Goal: Task Accomplishment & Management: Manage account settings

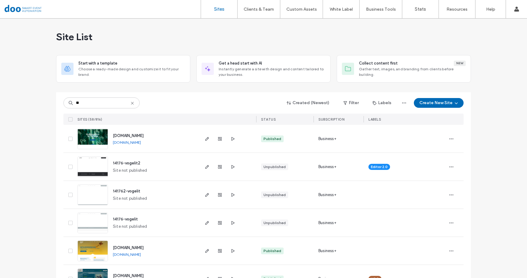
type input "***"
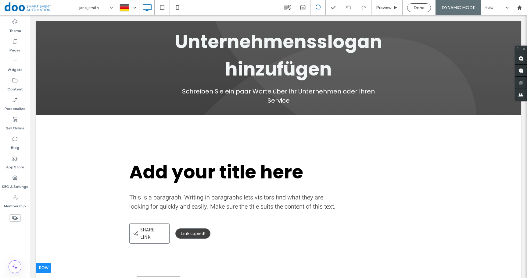
scroll to position [12, 0]
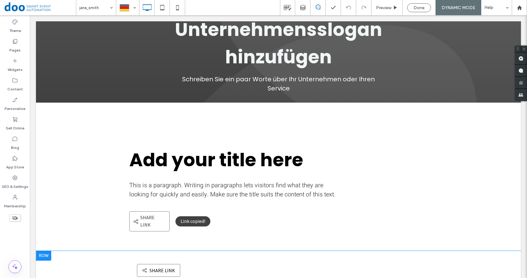
click at [217, 256] on span at bounding box center [278, 271] width 293 height 30
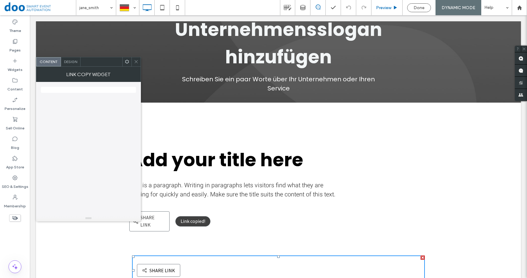
scroll to position [0, 0]
click at [387, 9] on span "Preview" at bounding box center [383, 7] width 15 height 5
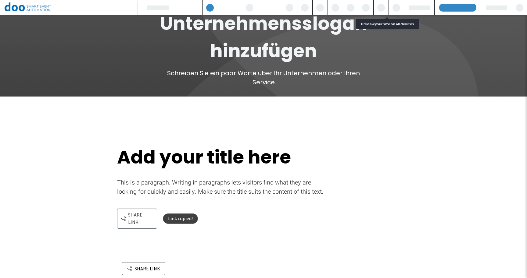
scroll to position [12, 0]
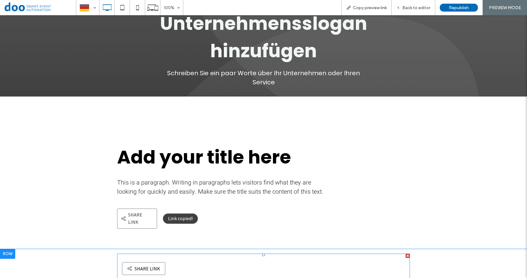
click at [136, 262] on span at bounding box center [263, 269] width 293 height 30
click at [156, 261] on span at bounding box center [263, 269] width 293 height 30
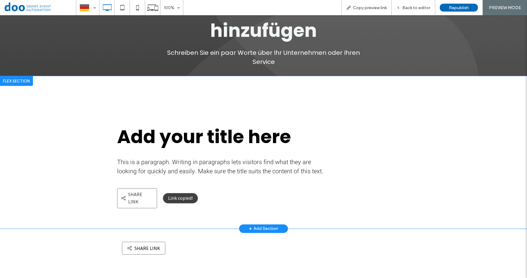
scroll to position [28, 0]
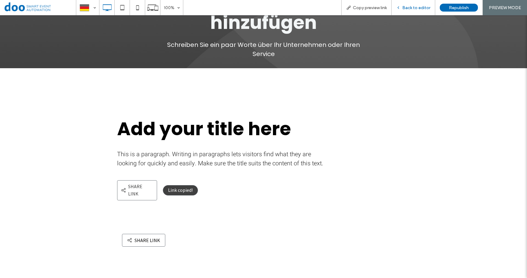
click at [416, 9] on span "Back to editor" at bounding box center [416, 7] width 28 height 5
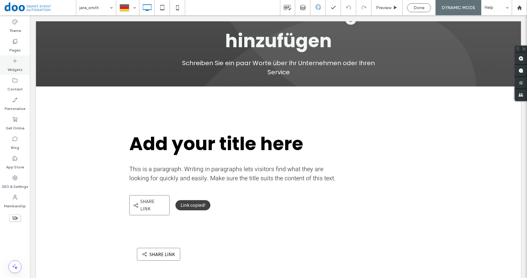
click at [14, 65] on label "Widgets" at bounding box center [15, 68] width 15 height 9
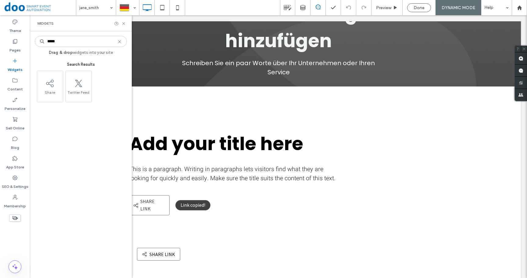
type input "*****"
click at [120, 43] on icon at bounding box center [119, 41] width 5 height 5
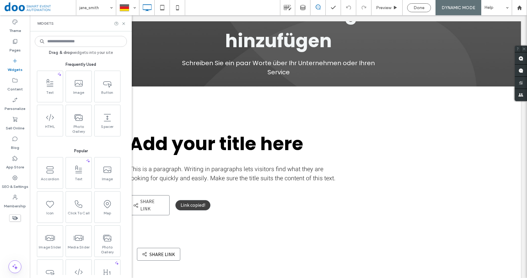
click at [16, 59] on icon at bounding box center [15, 61] width 6 height 6
click at [56, 43] on input at bounding box center [81, 41] width 92 height 11
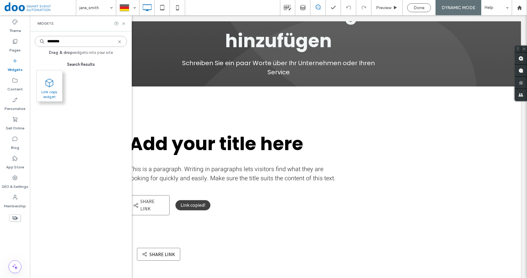
type input "********"
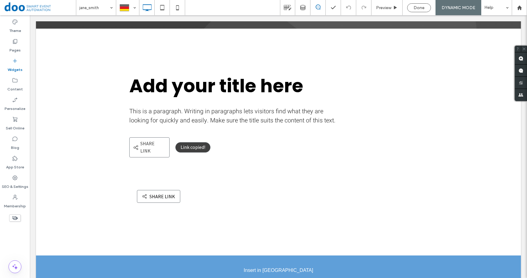
scroll to position [106, 0]
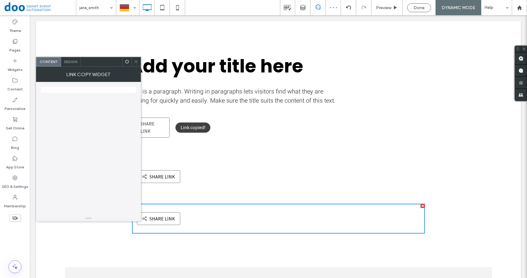
click at [71, 66] on div "Design" at bounding box center [71, 61] width 20 height 9
click at [52, 64] on span "Content" at bounding box center [48, 61] width 18 height 5
click at [136, 62] on use at bounding box center [136, 61] width 3 height 3
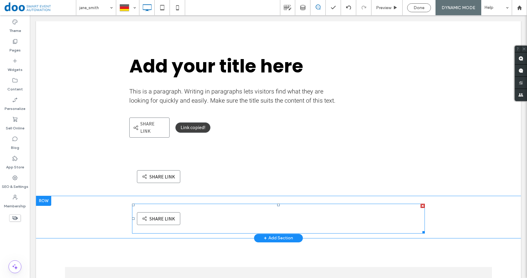
click at [150, 205] on span at bounding box center [278, 219] width 293 height 30
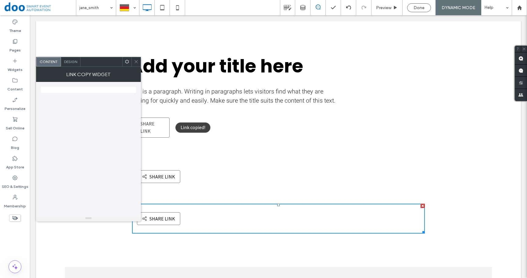
click at [137, 59] on span at bounding box center [136, 61] width 5 height 9
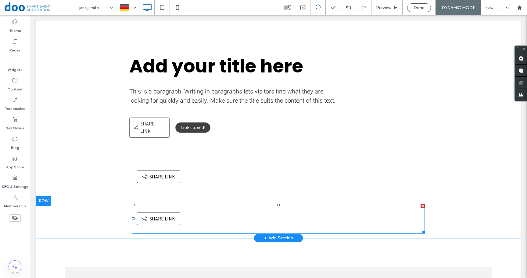
click at [156, 213] on span at bounding box center [278, 219] width 293 height 30
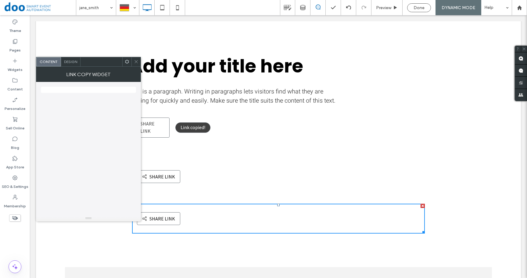
click at [408, 212] on div "Share link SHARE LINK" at bounding box center [278, 219] width 293 height 30
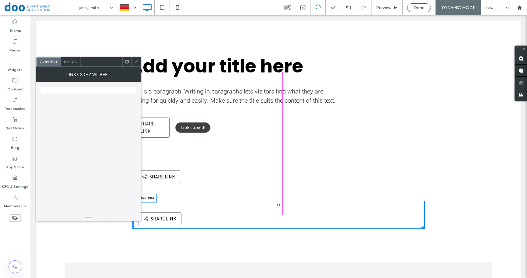
drag, startPoint x: 418, startPoint y: 224, endPoint x: 242, endPoint y: 135, distance: 197.6
click at [416, 219] on div "Share link SHARE LINK W:953 H:83" at bounding box center [278, 216] width 291 height 25
click at [136, 63] on icon at bounding box center [136, 61] width 5 height 5
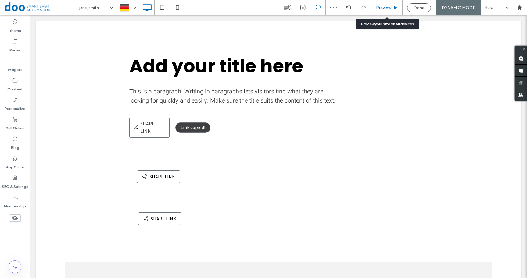
click at [389, 8] on span "Preview" at bounding box center [383, 7] width 15 height 5
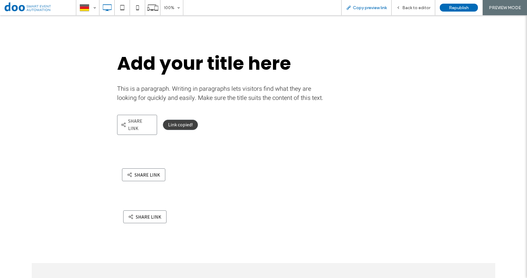
scroll to position [108, 0]
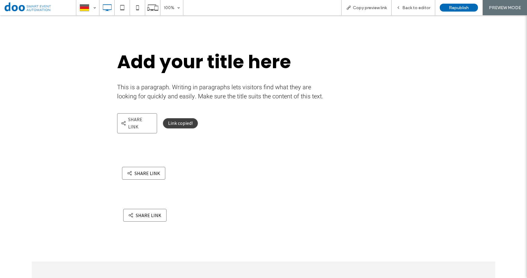
click at [136, 209] on button "Share link SHARE LINK" at bounding box center [144, 215] width 43 height 13
click at [131, 123] on p "Share link" at bounding box center [140, 123] width 25 height 15
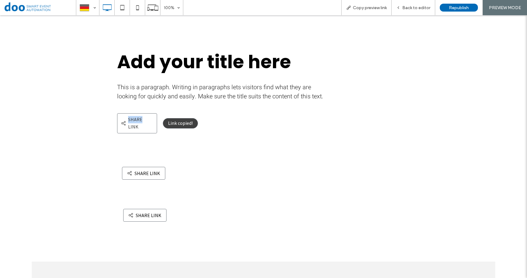
click at [131, 123] on p "Share link" at bounding box center [140, 123] width 25 height 15
click at [166, 138] on div "Add your title here This is a paragraph. Writing in paragraphs lets visitors fi…" at bounding box center [264, 77] width 366 height 153
click at [148, 210] on button "Share link SHARE LINK" at bounding box center [144, 215] width 43 height 13
click at [416, 10] on span "Back to editor" at bounding box center [416, 7] width 28 height 5
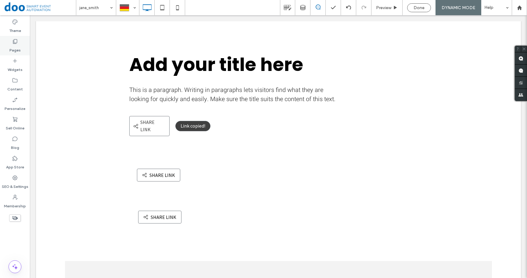
click at [16, 49] on label "Pages" at bounding box center [14, 49] width 11 height 9
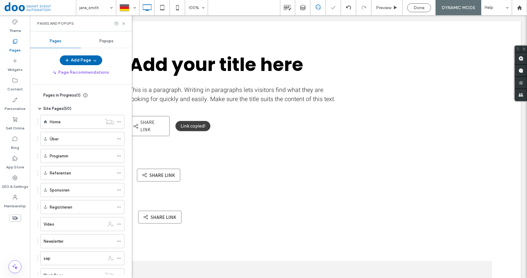
click at [16, 49] on label "Pages" at bounding box center [14, 49] width 11 height 9
click at [99, 9] on input at bounding box center [94, 7] width 30 height 15
click at [108, 6] on div "jane_smith john_brown helen_jameson tom_phillips" at bounding box center [96, 7] width 40 height 15
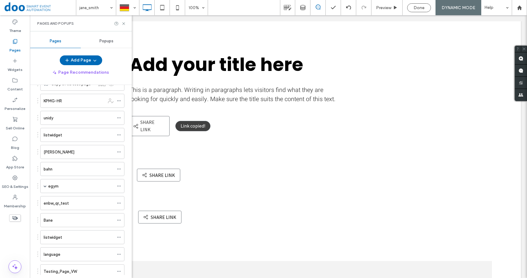
scroll to position [455, 0]
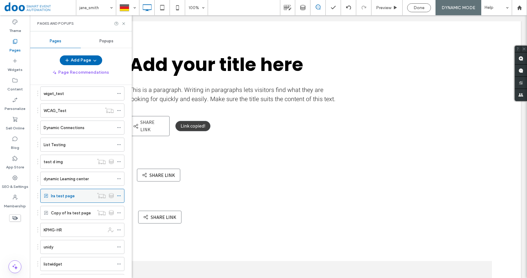
click at [81, 195] on div "Ira test page" at bounding box center [72, 196] width 43 height 6
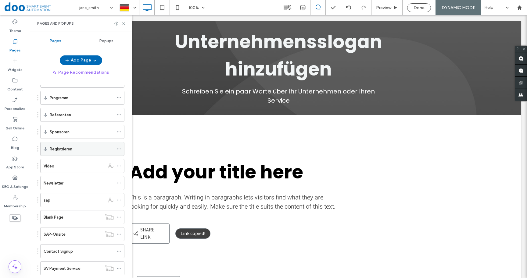
scroll to position [0, 0]
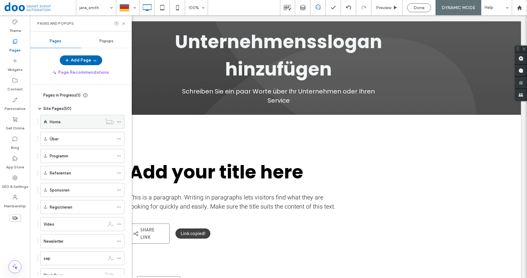
click at [67, 126] on div "Home" at bounding box center [76, 121] width 52 height 13
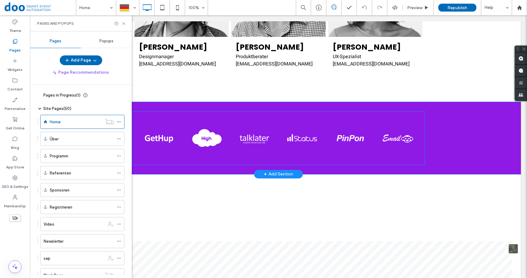
scroll to position [1827, 0]
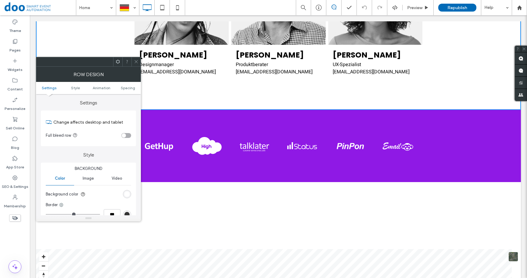
click at [138, 62] on icon at bounding box center [136, 61] width 5 height 5
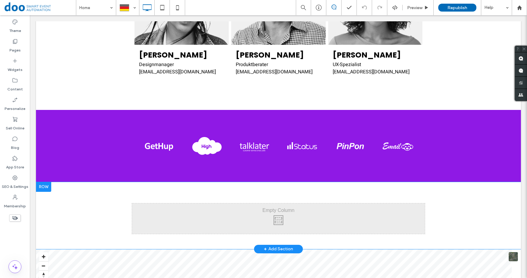
click at [189, 204] on div "Click To Paste" at bounding box center [278, 219] width 293 height 30
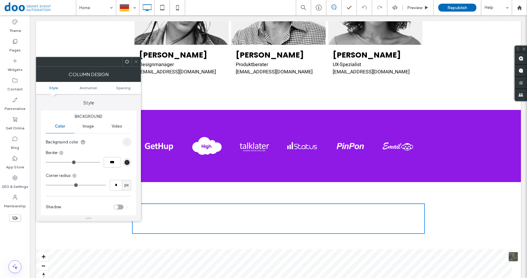
click at [135, 63] on use at bounding box center [136, 61] width 3 height 3
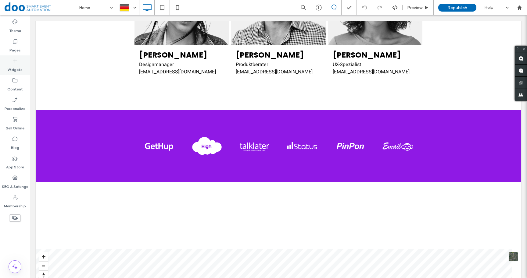
drag, startPoint x: 3, startPoint y: 59, endPoint x: 17, endPoint y: 62, distance: 14.3
click at [3, 59] on div "Widgets" at bounding box center [15, 66] width 30 height 20
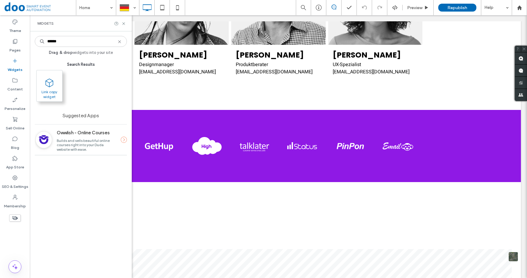
type input "******"
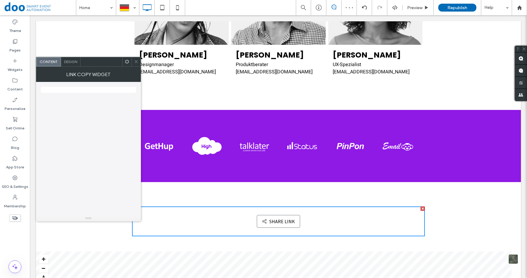
click at [137, 59] on span at bounding box center [136, 61] width 5 height 9
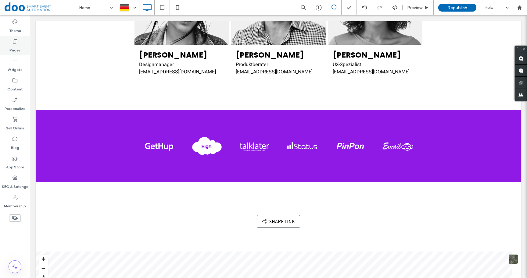
click at [18, 43] on icon at bounding box center [15, 41] width 6 height 6
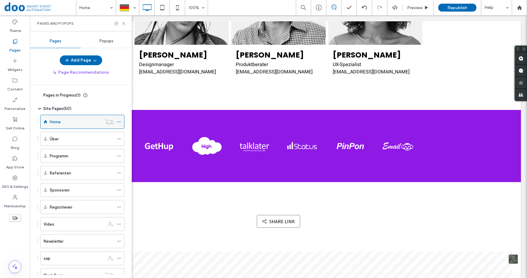
scroll to position [4, 0]
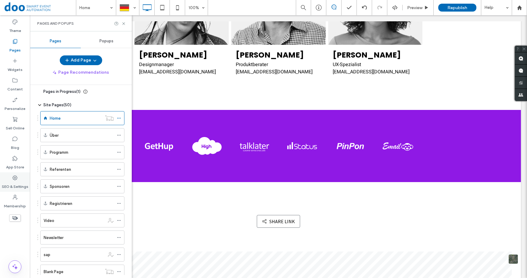
click at [20, 181] on div "SEO & Settings" at bounding box center [15, 183] width 30 height 20
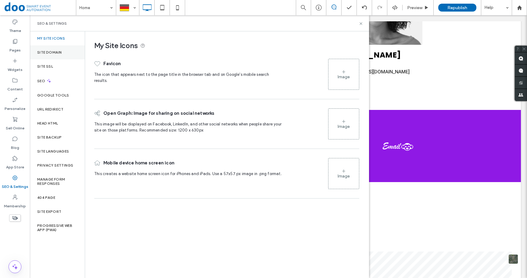
click at [52, 50] on div "Site Domain" at bounding box center [57, 52] width 55 height 14
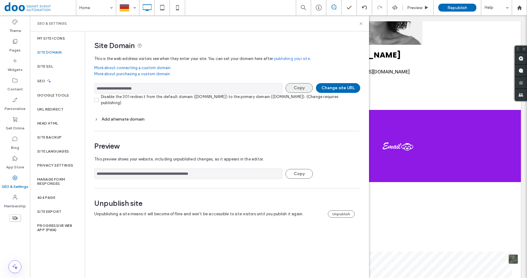
click at [294, 88] on button "Copy" at bounding box center [298, 88] width 27 height 10
click at [218, 92] on input "**********" at bounding box center [188, 88] width 188 height 11
drag, startPoint x: 174, startPoint y: 87, endPoint x: 82, endPoint y: 83, distance: 92.2
click at [94, 83] on input "**********" at bounding box center [188, 88] width 188 height 11
click at [362, 24] on use at bounding box center [361, 23] width 2 height 2
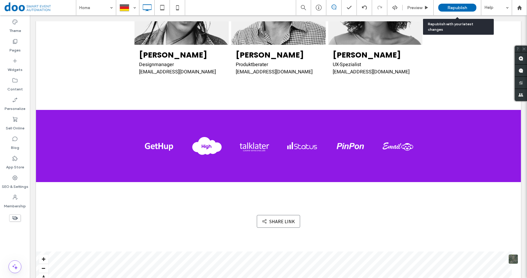
click at [449, 9] on span "Republish" at bounding box center [457, 7] width 20 height 5
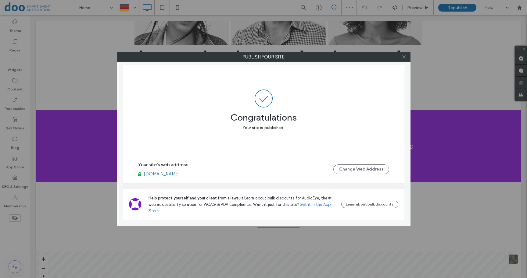
click at [403, 57] on icon at bounding box center [404, 57] width 5 height 5
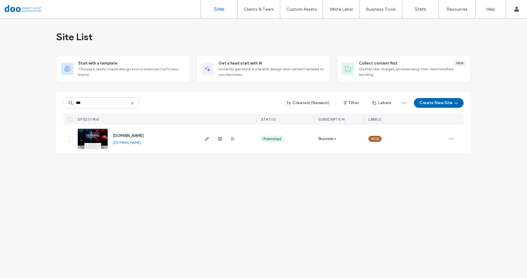
type input "***"
click at [138, 137] on span "www.itbpartners.de" at bounding box center [128, 136] width 31 height 5
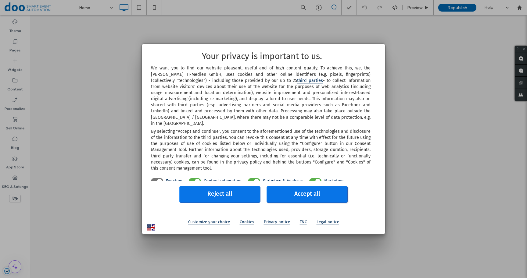
click at [246, 197] on link "Reject all" at bounding box center [219, 194] width 81 height 17
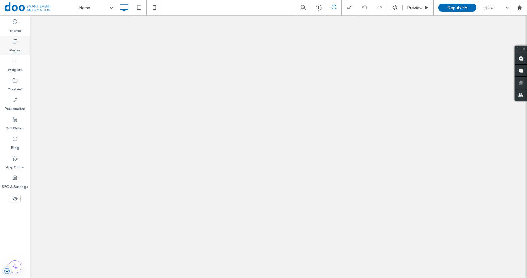
click at [20, 44] on div "Pages" at bounding box center [15, 46] width 30 height 20
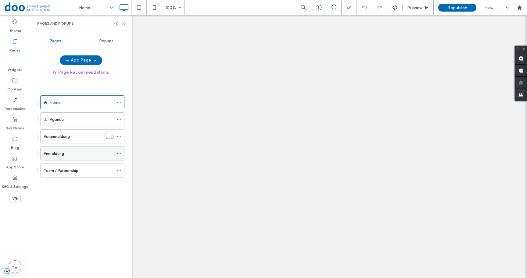
click at [62, 152] on label "Anmeldung" at bounding box center [54, 154] width 20 height 11
click at [124, 23] on icon at bounding box center [123, 23] width 5 height 5
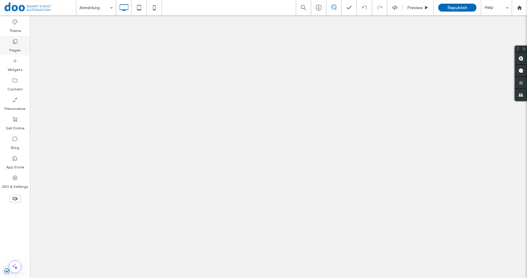
click at [23, 45] on div "Pages" at bounding box center [15, 46] width 30 height 20
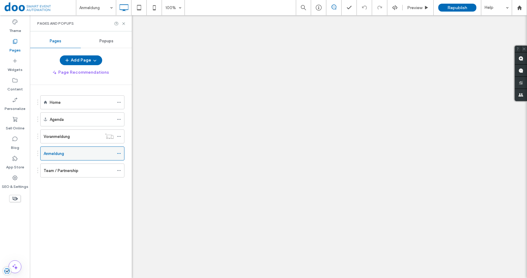
click at [120, 156] on icon at bounding box center [119, 154] width 4 height 4
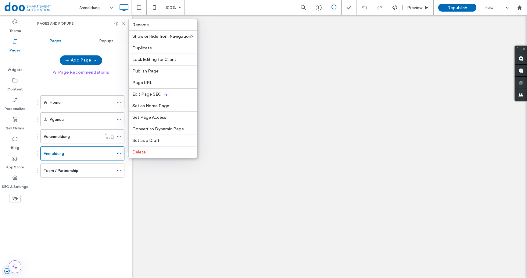
click at [52, 219] on div "Home Agenda Voranmeldung Anmeldung Team / Partnership" at bounding box center [84, 180] width 95 height 190
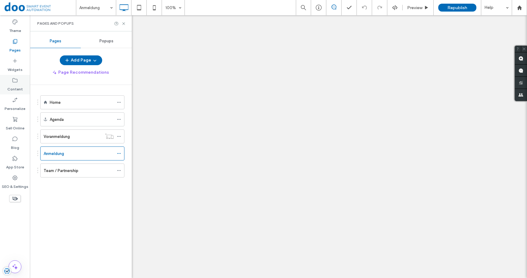
click at [14, 87] on label "Content" at bounding box center [15, 88] width 16 height 9
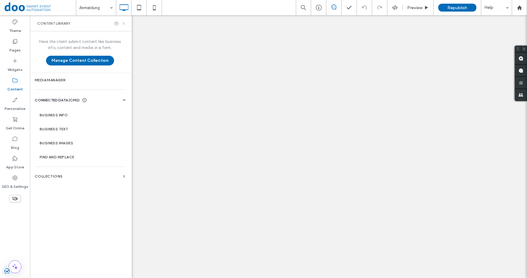
click at [123, 23] on use at bounding box center [123, 23] width 2 height 2
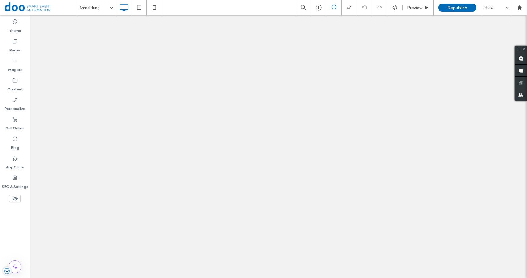
click at [16, 199] on use at bounding box center [15, 199] width 6 height 4
click at [16, 199] on icon at bounding box center [15, 199] width 7 height 7
click at [15, 198] on icon at bounding box center [15, 199] width 7 height 7
click at [418, 8] on span "Preview" at bounding box center [414, 7] width 15 height 5
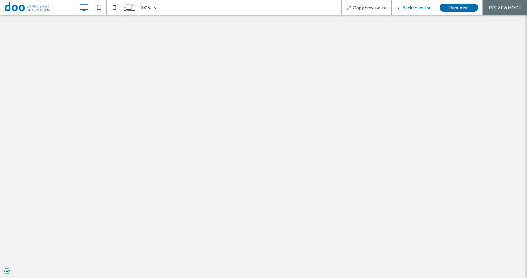
click at [415, 9] on span "Back to editor" at bounding box center [416, 7] width 28 height 5
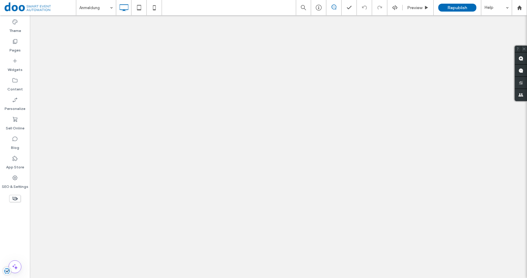
click at [14, 198] on icon at bounding box center [15, 199] width 7 height 7
click at [422, 7] on span "Preview" at bounding box center [414, 7] width 15 height 5
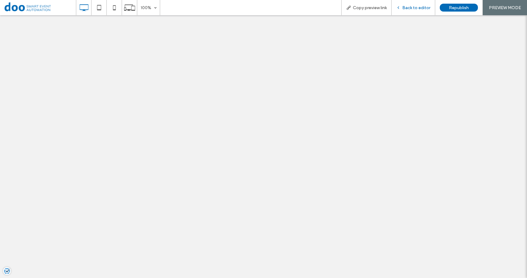
click at [420, 6] on span "Back to editor" at bounding box center [416, 7] width 28 height 5
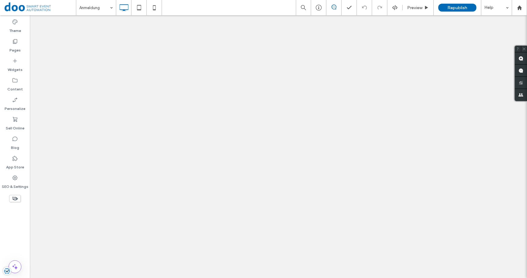
click at [16, 199] on icon at bounding box center [15, 199] width 7 height 7
click at [18, 198] on icon at bounding box center [15, 199] width 7 height 7
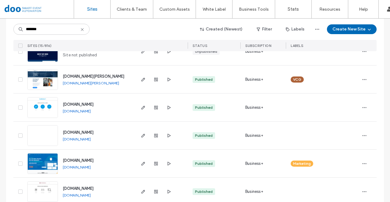
scroll to position [176, 0]
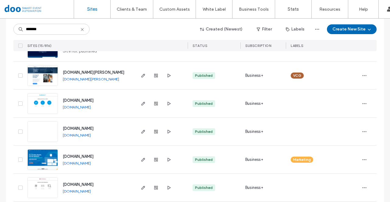
type input "*******"
click at [74, 157] on span "[DOMAIN_NAME]" at bounding box center [78, 156] width 31 height 5
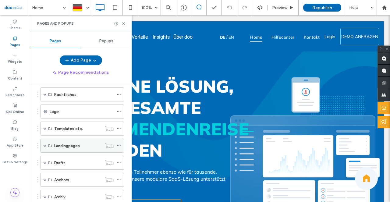
click at [46, 149] on span at bounding box center [45, 145] width 3 height 13
click at [46, 147] on span at bounding box center [45, 145] width 3 height 3
click at [45, 129] on span at bounding box center [45, 128] width 3 height 3
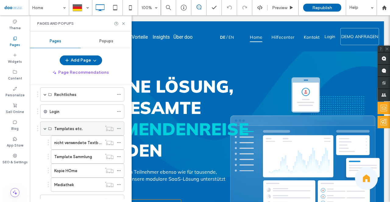
click at [45, 129] on span at bounding box center [45, 128] width 3 height 3
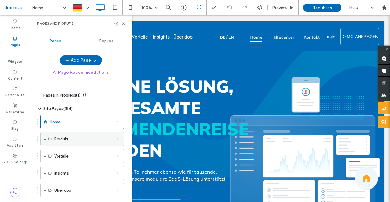
click at [45, 139] on span at bounding box center [45, 139] width 3 height 3
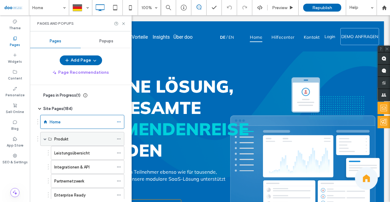
click at [56, 140] on label "Produkt" at bounding box center [61, 139] width 14 height 11
click at [46, 139] on span at bounding box center [45, 139] width 3 height 3
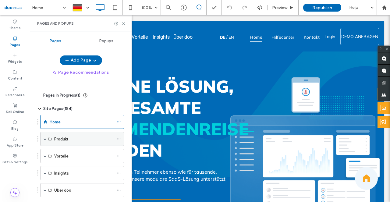
scroll to position [60, 0]
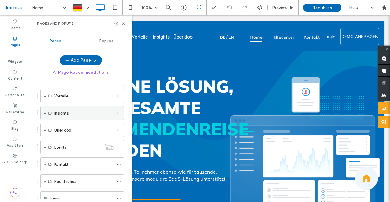
click at [46, 113] on span at bounding box center [45, 113] width 3 height 3
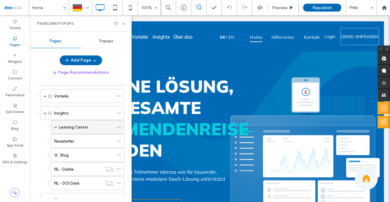
click at [56, 128] on span at bounding box center [55, 127] width 3 height 3
click at [81, 129] on label "Learning Center" at bounding box center [73, 127] width 29 height 11
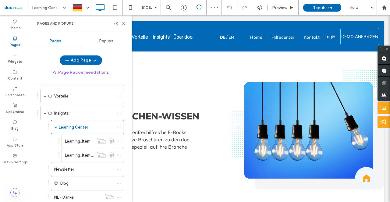
click at [50, 145] on div "Learning_Item Learning_Item_Form" at bounding box center [86, 148] width 77 height 28
click at [82, 115] on div "Insights" at bounding box center [83, 113] width 59 height 6
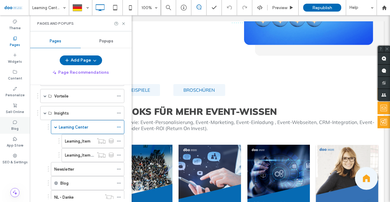
scroll to position [130, 0]
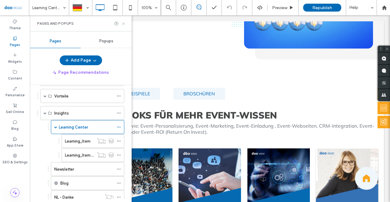
click at [123, 22] on icon at bounding box center [123, 23] width 5 height 5
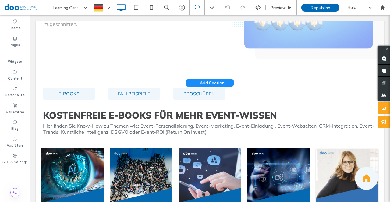
scroll to position [203, 0]
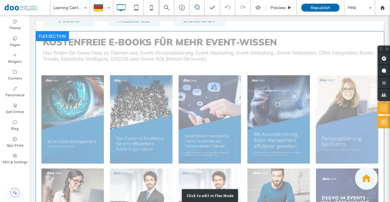
click at [94, 99] on div "Click to edit in Flex Mode" at bounding box center [210, 195] width 348 height 329
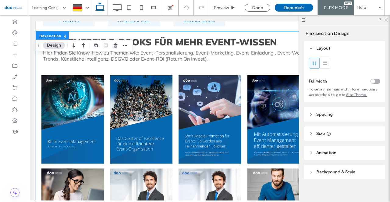
click at [385, 20] on icon at bounding box center [386, 20] width 4 height 4
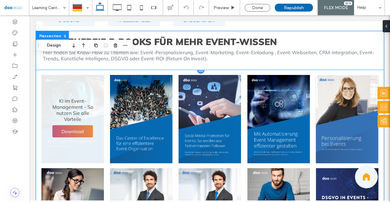
click at [84, 74] on li "KI im Event-Management - So nutzen Sie alle Vorteile Download" at bounding box center [72, 119] width 69 height 93
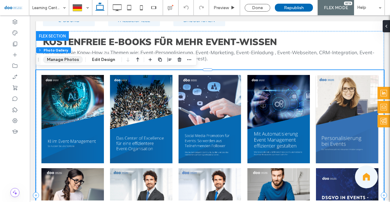
click at [66, 62] on button "Manage Photos" at bounding box center [63, 59] width 40 height 7
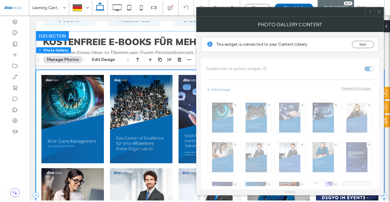
click at [378, 13] on icon at bounding box center [379, 11] width 5 height 5
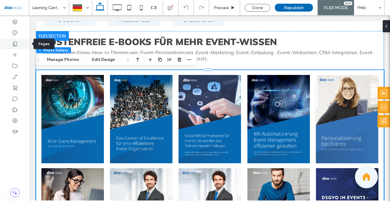
click at [20, 43] on div at bounding box center [15, 43] width 30 height 11
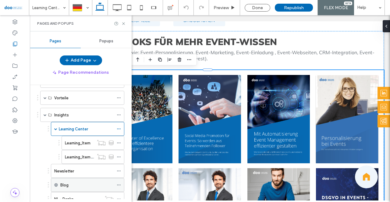
scroll to position [90, 0]
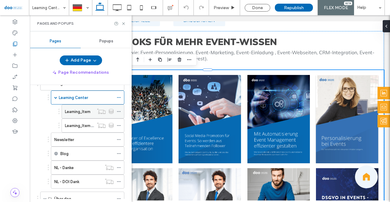
click at [84, 115] on div "Learning_Item" at bounding box center [79, 111] width 29 height 13
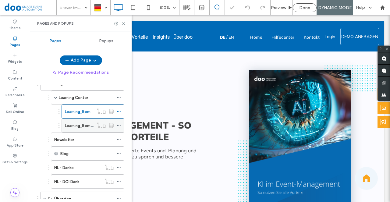
click at [77, 124] on label "Learning_Item_Form" at bounding box center [83, 125] width 37 height 11
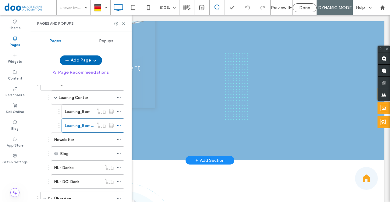
scroll to position [233, 0]
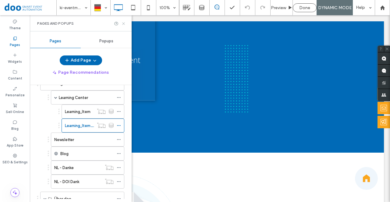
click at [125, 24] on icon at bounding box center [123, 23] width 5 height 5
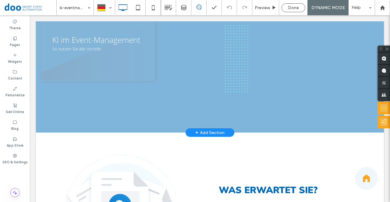
scroll to position [261, 0]
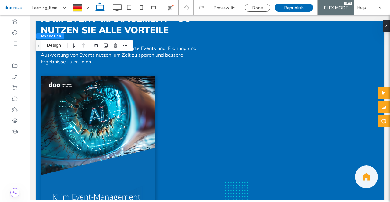
scroll to position [27, 0]
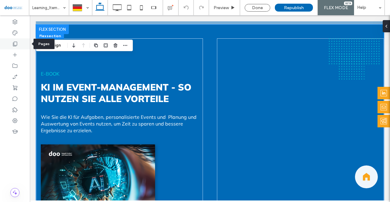
click at [21, 43] on div at bounding box center [15, 43] width 30 height 11
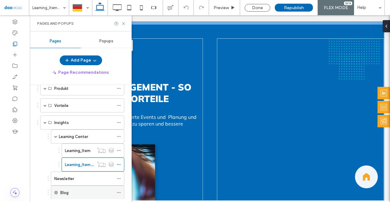
scroll to position [82, 0]
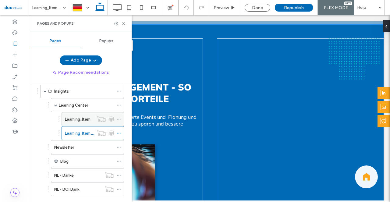
click at [85, 118] on label "Learning_Item" at bounding box center [78, 119] width 26 height 11
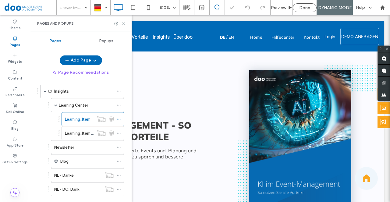
click at [123, 22] on icon at bounding box center [123, 23] width 5 height 5
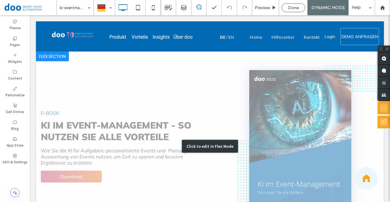
click at [60, 112] on div "Click to edit in Flex Mode" at bounding box center [210, 147] width 348 height 190
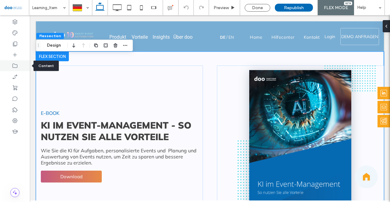
click at [19, 68] on div at bounding box center [15, 65] width 30 height 11
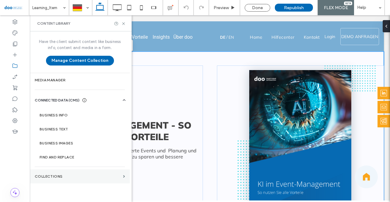
click at [52, 177] on label "Collections" at bounding box center [78, 176] width 86 height 4
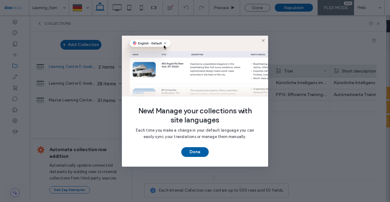
click at [194, 154] on button "Done" at bounding box center [194, 152] width 27 height 10
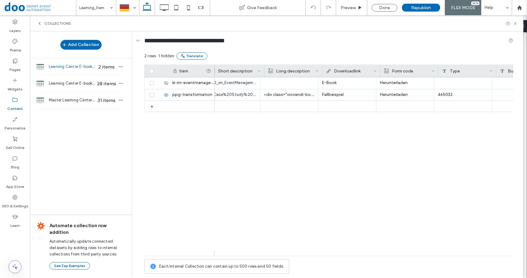
scroll to position [0, 244]
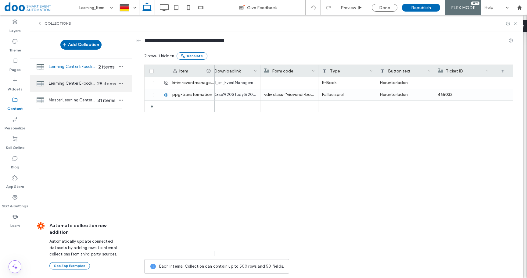
click at [76, 84] on span "Learning Center E-books without the form" at bounding box center [72, 84] width 47 height 6
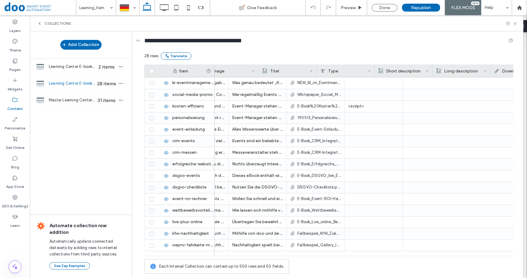
scroll to position [0, 0]
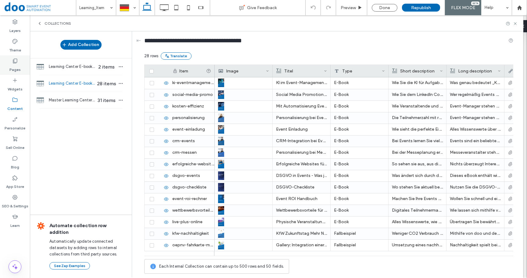
click at [9, 62] on div "Pages" at bounding box center [15, 66] width 30 height 20
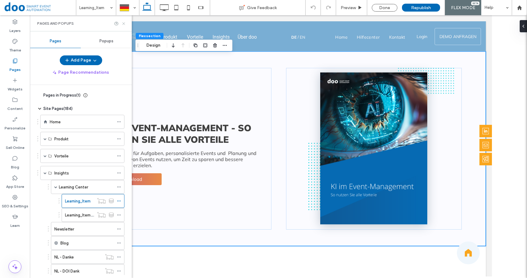
click at [125, 23] on use at bounding box center [123, 23] width 2 height 2
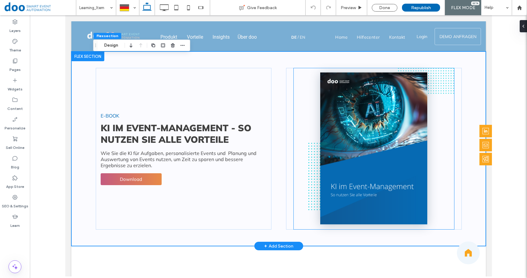
click at [389, 129] on img at bounding box center [373, 149] width 107 height 152
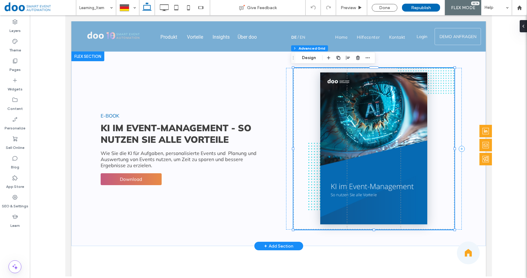
click at [345, 123] on img at bounding box center [373, 149] width 107 height 152
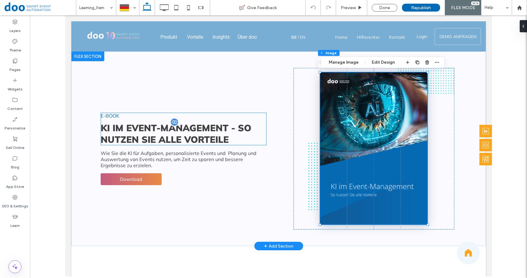
click at [239, 128] on span "KI im Event-Management - So nutzen Sie alle Vorteile" at bounding box center [175, 133] width 151 height 23
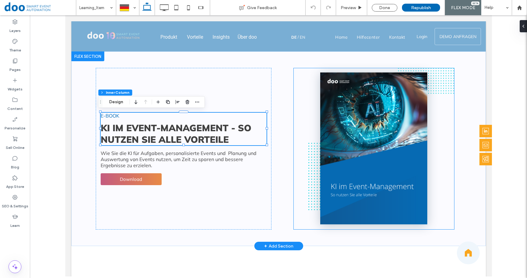
click at [353, 128] on img at bounding box center [373, 149] width 107 height 152
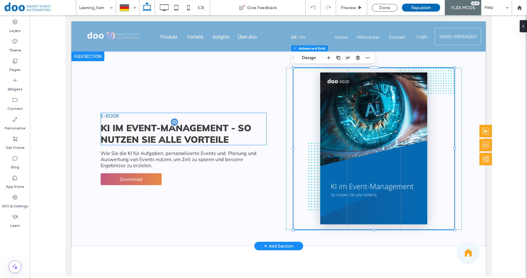
click at [198, 134] on span "KI im Event-Management - So nutzen Sie alle Vorteile" at bounding box center [175, 133] width 151 height 23
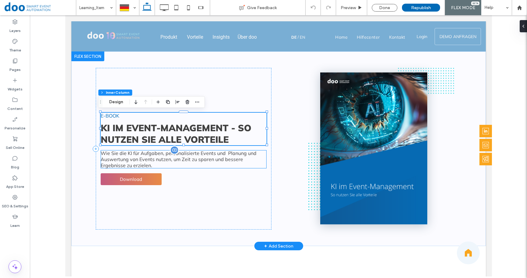
click at [250, 161] on p "Wie Sie die KI für Aufgaben, personalisierte Events und Planung und Auswertung …" at bounding box center [183, 159] width 166 height 18
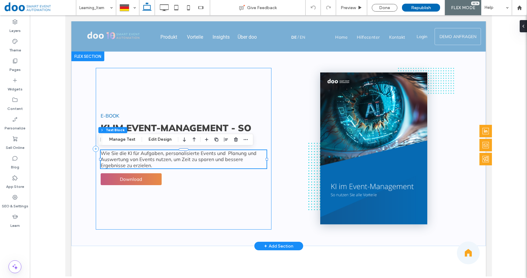
click at [232, 184] on div "Wie Sie die KI für Aufgaben, personalisierte Events und Planung und Auswertung …" at bounding box center [183, 149] width 176 height 162
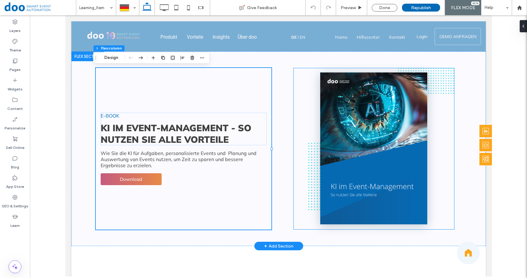
click at [368, 96] on img at bounding box center [373, 149] width 107 height 152
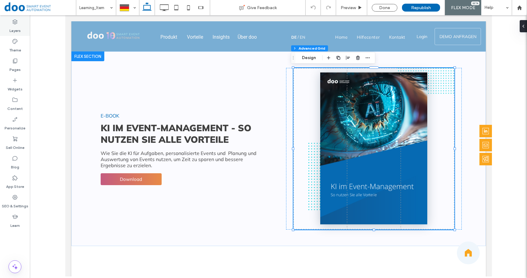
click at [10, 30] on label "Layers" at bounding box center [14, 29] width 11 height 9
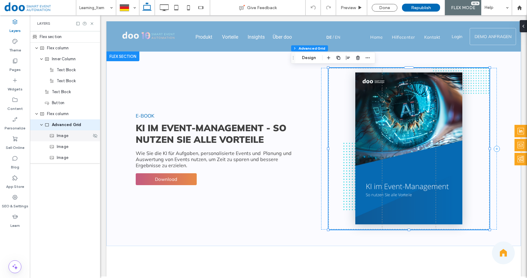
click at [58, 134] on span "Image" at bounding box center [63, 136] width 12 height 6
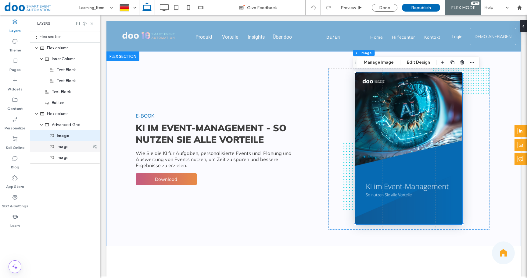
click at [60, 150] on div "Image" at bounding box center [65, 147] width 70 height 11
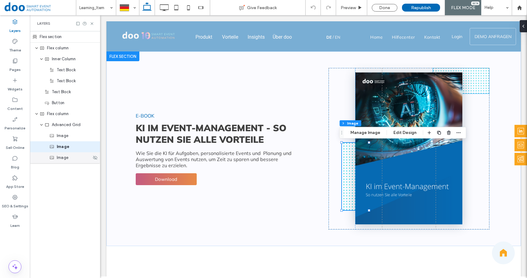
click at [60, 158] on span "Image" at bounding box center [63, 158] width 12 height 6
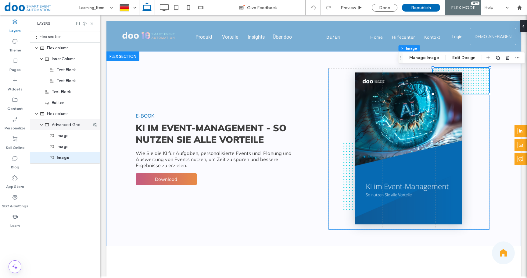
click at [64, 128] on div "Advanced Grid" at bounding box center [65, 125] width 70 height 11
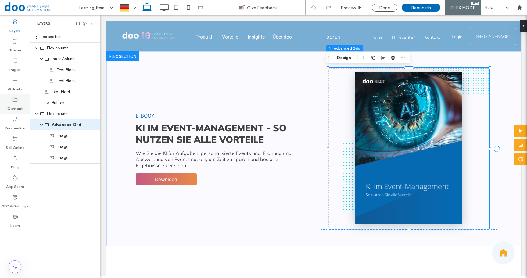
click at [15, 104] on label "Content" at bounding box center [15, 107] width 16 height 9
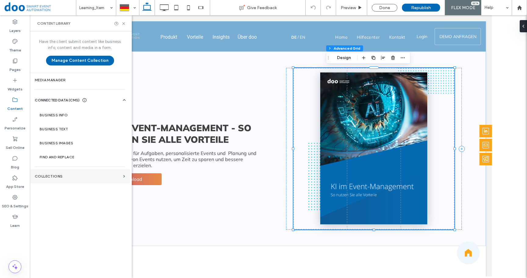
click at [48, 174] on section "Collections" at bounding box center [80, 177] width 100 height 14
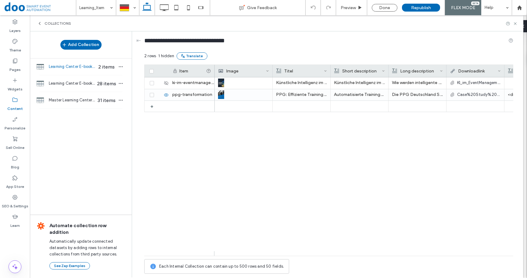
click at [257, 171] on div "Künstliche Intelligenz im Eventmanagement Künstliche Intelligenz im Einsatz Wie…" at bounding box center [364, 166] width 299 height 179
click at [152, 71] on icon at bounding box center [152, 71] width 2 height 0
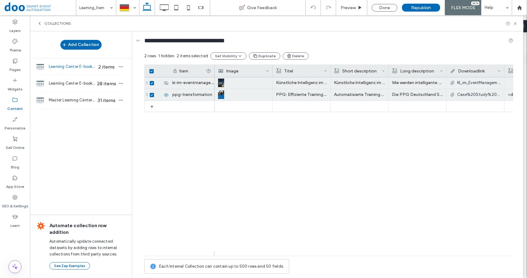
click at [152, 71] on icon at bounding box center [151, 71] width 2 height 2
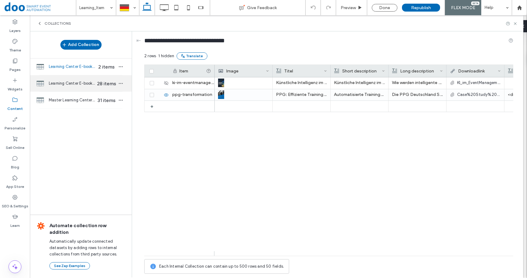
click at [59, 86] on span "Learning Center E-books without the form" at bounding box center [72, 84] width 47 height 6
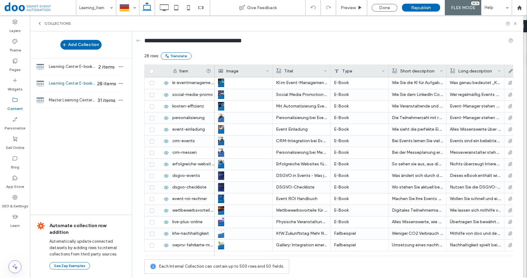
click at [151, 72] on icon at bounding box center [151, 71] width 2 height 2
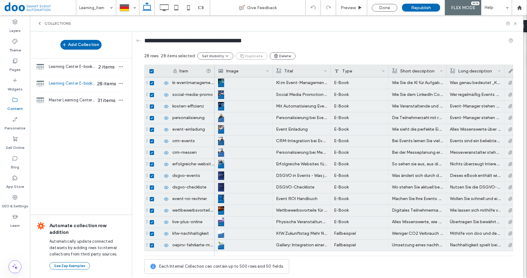
click at [151, 72] on icon at bounding box center [151, 71] width 2 height 2
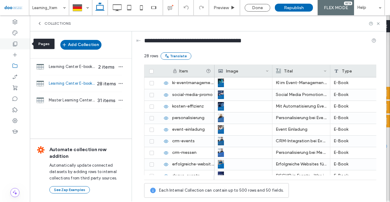
click at [12, 44] on div at bounding box center [15, 43] width 30 height 11
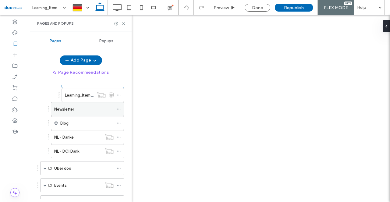
scroll to position [99, 0]
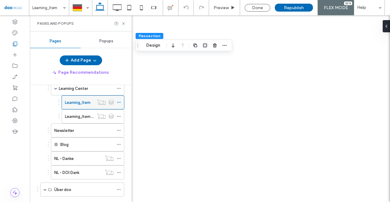
click at [78, 103] on label "Learning_Item" at bounding box center [78, 102] width 26 height 11
click at [260, 96] on div at bounding box center [195, 101] width 390 height 202
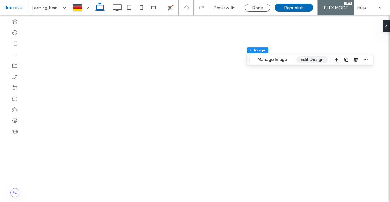
click at [320, 57] on button "Edit Design" at bounding box center [312, 59] width 31 height 7
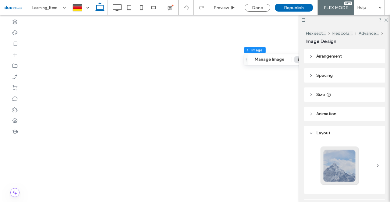
click at [331, 92] on header "Size" at bounding box center [344, 95] width 81 height 14
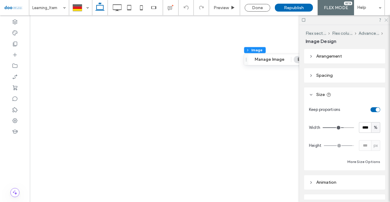
click at [387, 21] on icon at bounding box center [386, 20] width 4 height 4
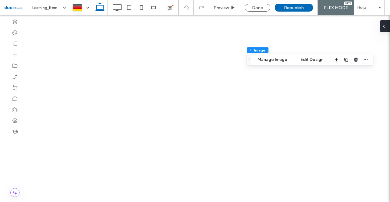
click at [387, 20] on div at bounding box center [386, 26] width 10 height 12
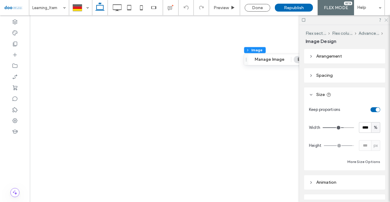
click at [387, 20] on icon at bounding box center [386, 20] width 4 height 4
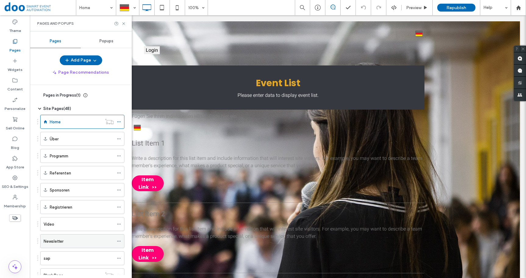
click at [71, 240] on div "Newsletter" at bounding box center [79, 242] width 70 height 6
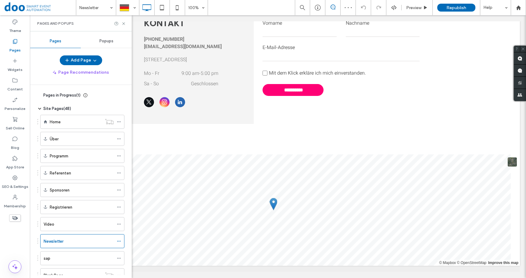
scroll to position [70, 0]
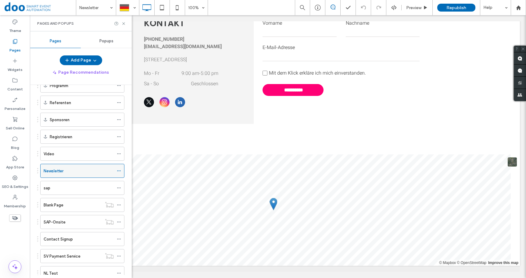
click at [119, 172] on icon at bounding box center [119, 171] width 4 height 4
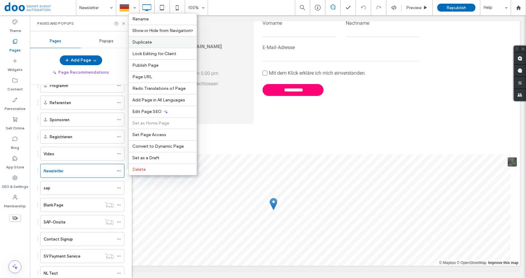
click at [145, 40] on span "Duplicate" at bounding box center [142, 42] width 20 height 5
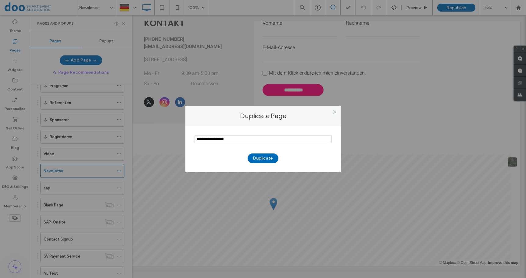
drag, startPoint x: 236, startPoint y: 139, endPoint x: 189, endPoint y: 137, distance: 47.3
click at [195, 137] on input "notEmpty" at bounding box center [263, 139] width 137 height 8
type input "**********"
click at [259, 157] on button "Duplicate" at bounding box center [263, 159] width 31 height 10
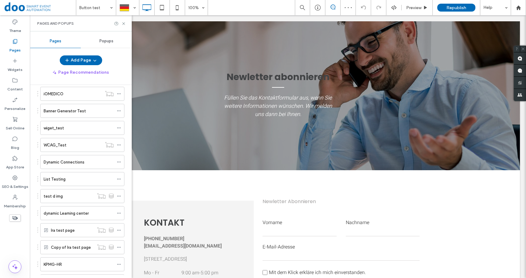
scroll to position [701, 0]
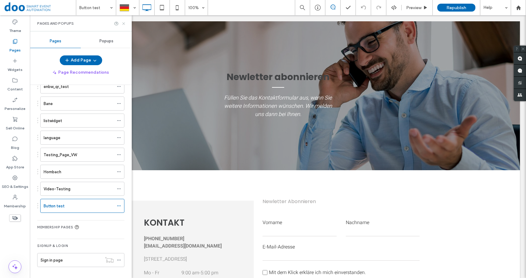
click at [124, 25] on icon at bounding box center [123, 23] width 5 height 5
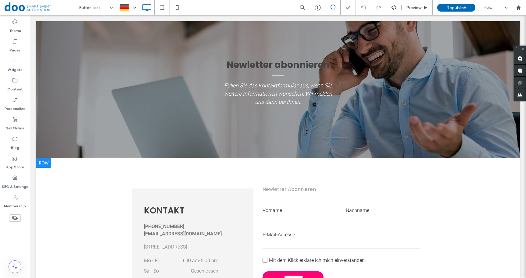
scroll to position [0, 0]
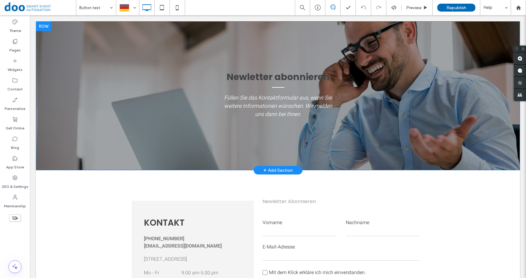
click at [94, 146] on div "New letter abonnieren Füllen Sie das Kontaktformular aus, wenn Sie weitere Info…" at bounding box center [278, 95] width 484 height 149
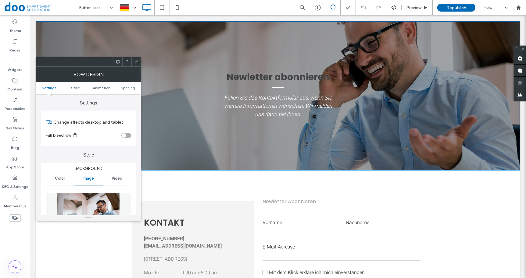
click at [163, 113] on div "New letter abonnieren Füllen Sie das Kontaktformular aus, wenn Sie weitere Info…" at bounding box center [278, 96] width 293 height 52
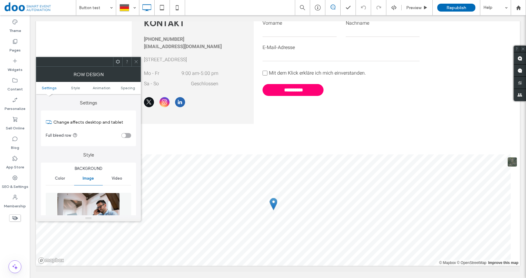
click at [282, 147] on div "**********" at bounding box center [278, 63] width 484 height 184
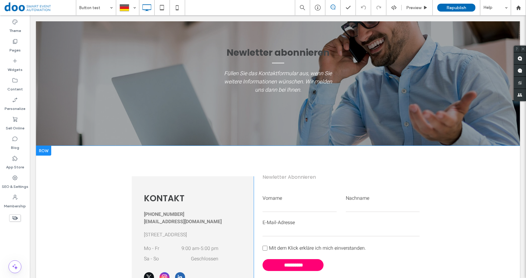
click at [87, 173] on div "**********" at bounding box center [278, 238] width 484 height 184
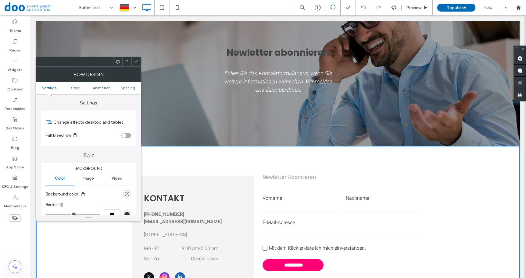
scroll to position [82, 0]
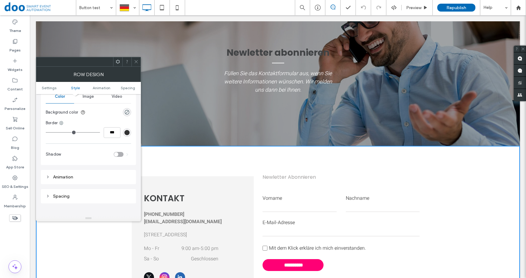
click at [135, 60] on icon at bounding box center [136, 61] width 5 height 5
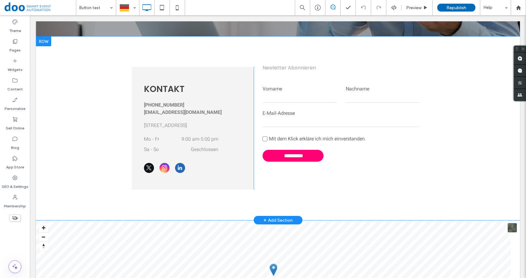
scroll to position [188, 0]
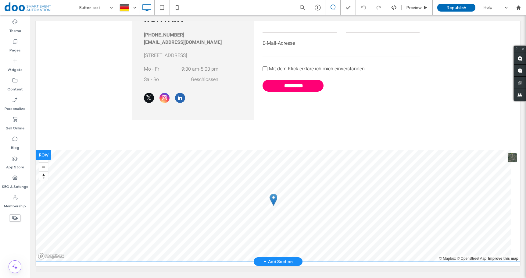
click at [50, 154] on div at bounding box center [43, 155] width 15 height 10
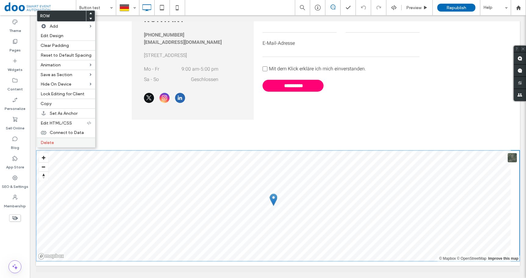
click at [60, 142] on div "Delete" at bounding box center [66, 143] width 58 height 10
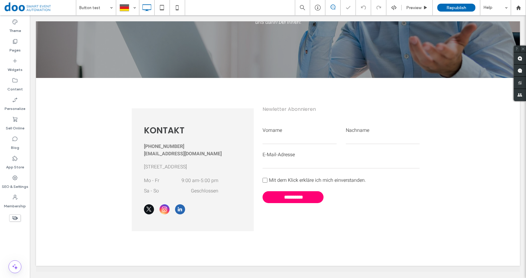
scroll to position [76, 0]
click at [224, 113] on div "KONTAKT [PHONE_NUMBER] [EMAIL_ADDRESS][DOMAIN_NAME] [STREET_ADDRESS], Land Mo -…" at bounding box center [193, 170] width 122 height 123
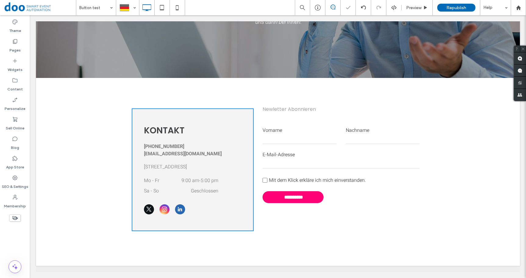
scroll to position [55, 0]
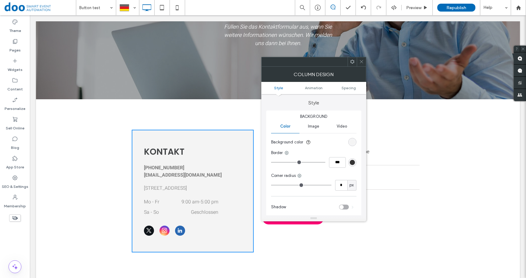
click at [352, 62] on icon at bounding box center [352, 61] width 5 height 5
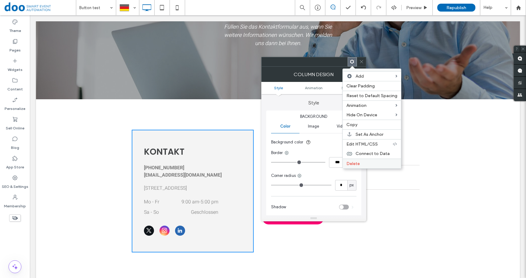
click at [356, 161] on div "Delete" at bounding box center [372, 164] width 58 height 10
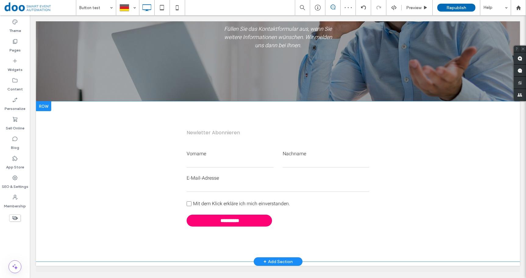
click at [264, 238] on div "**********" at bounding box center [278, 182] width 484 height 160
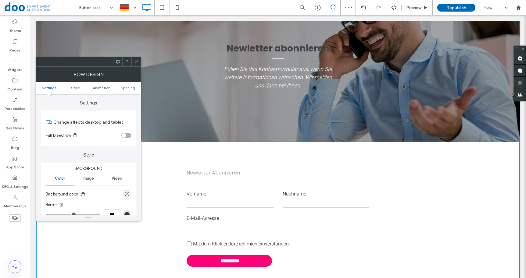
click at [136, 61] on icon at bounding box center [136, 61] width 5 height 5
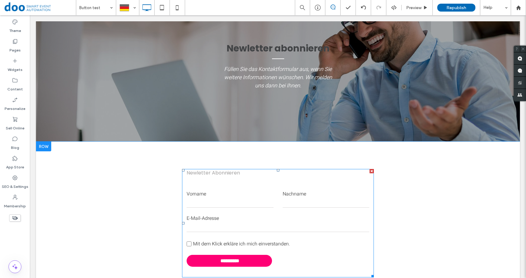
scroll to position [55, 0]
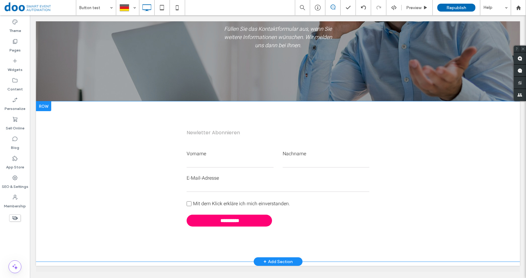
click at [288, 259] on div "+ Add Section" at bounding box center [278, 262] width 29 height 7
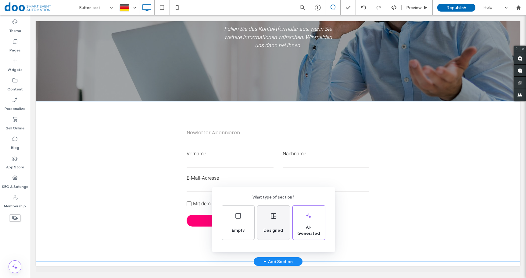
click at [278, 238] on div "Designed" at bounding box center [273, 223] width 32 height 34
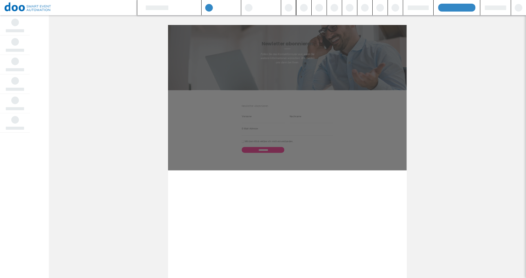
scroll to position [12, 0]
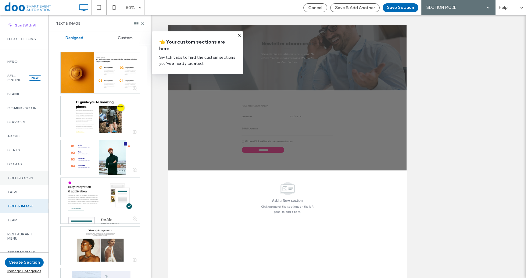
click at [21, 181] on label "Text Blocks" at bounding box center [24, 178] width 34 height 4
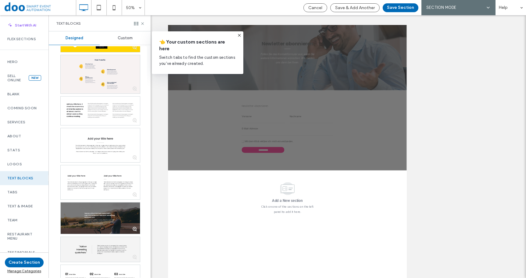
scroll to position [93, 0]
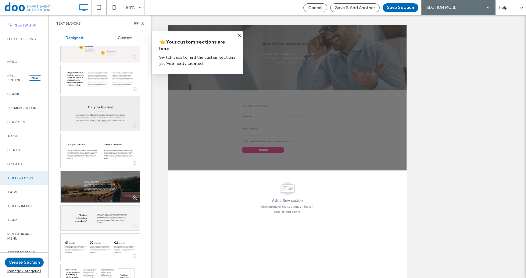
click at [106, 113] on div at bounding box center [100, 114] width 79 height 34
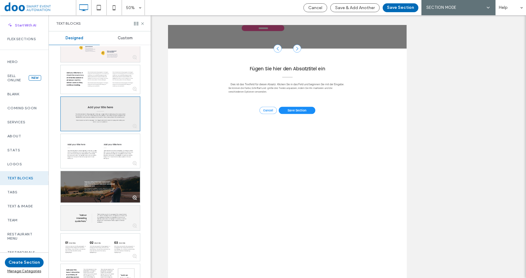
scroll to position [250, 0]
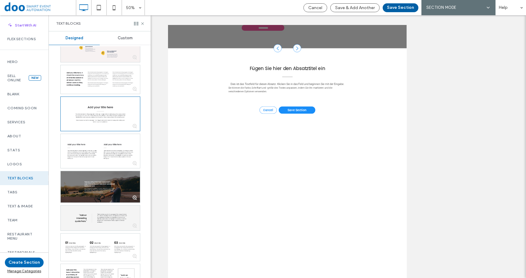
click at [394, 6] on button "Save Section" at bounding box center [401, 7] width 36 height 9
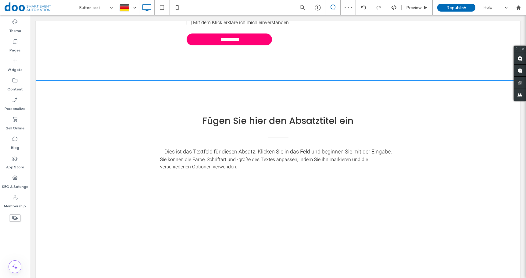
scroll to position [134, 0]
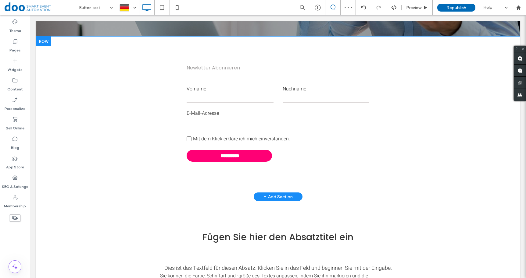
click at [48, 42] on div at bounding box center [43, 42] width 15 height 10
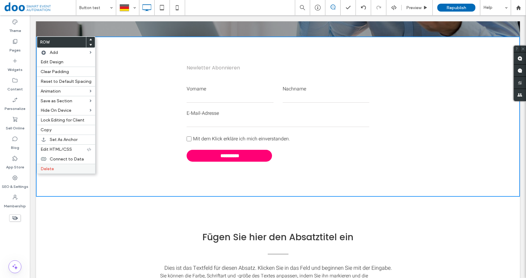
click at [58, 172] on label "Delete" at bounding box center [66, 169] width 51 height 5
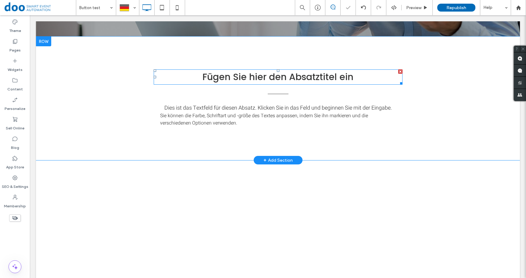
click at [248, 74] on span "Fügen Sie hier den Absatztitel ein" at bounding box center [278, 76] width 151 height 13
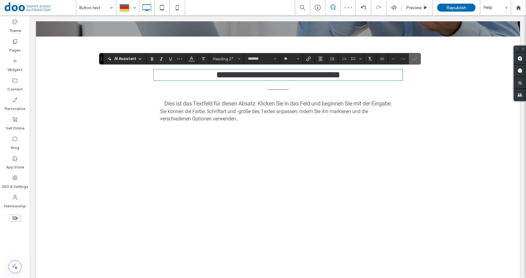
drag, startPoint x: 415, startPoint y: 57, endPoint x: 386, endPoint y: 42, distance: 33.3
click at [415, 57] on icon "Confirm" at bounding box center [414, 58] width 5 height 5
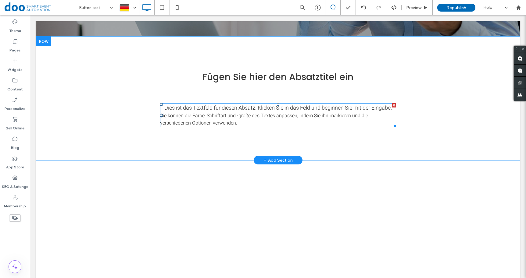
click at [392, 105] on div at bounding box center [394, 105] width 4 height 4
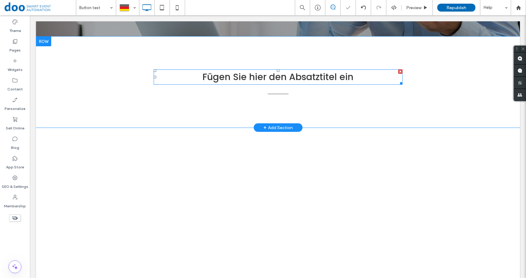
click at [398, 70] on div at bounding box center [400, 72] width 4 height 4
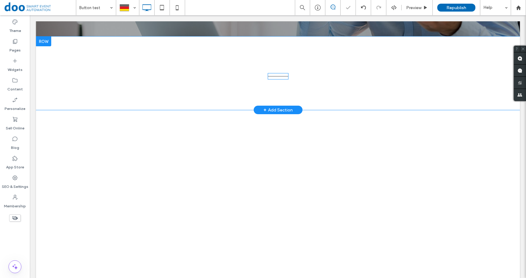
click at [282, 77] on div at bounding box center [278, 76] width 21 height 6
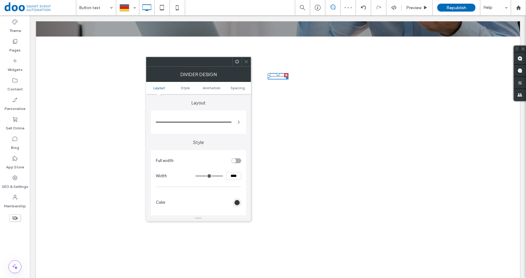
click at [247, 63] on use at bounding box center [246, 61] width 3 height 3
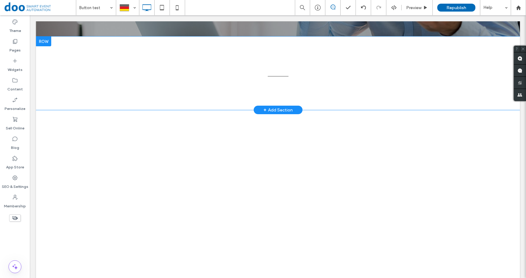
click at [273, 89] on div "Click To Paste Row + Add Section" at bounding box center [278, 74] width 484 height 74
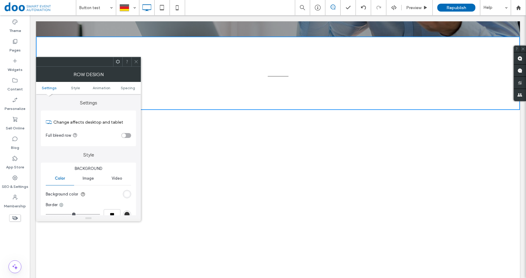
click at [135, 61] on icon at bounding box center [136, 61] width 5 height 5
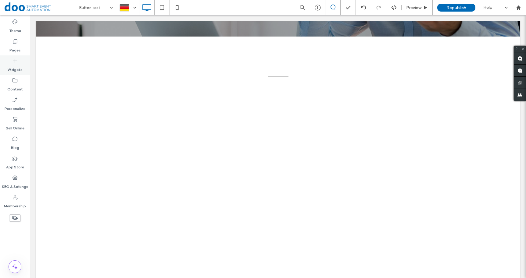
click at [22, 59] on div "Widgets" at bounding box center [15, 66] width 30 height 20
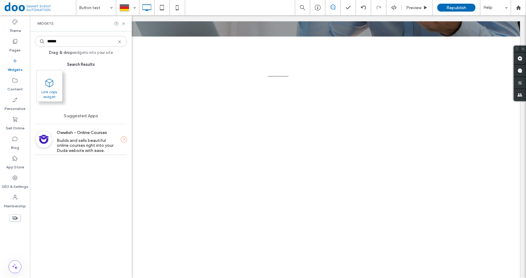
type input "******"
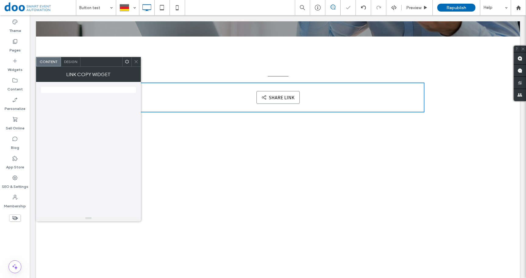
click at [135, 63] on icon at bounding box center [136, 61] width 5 height 5
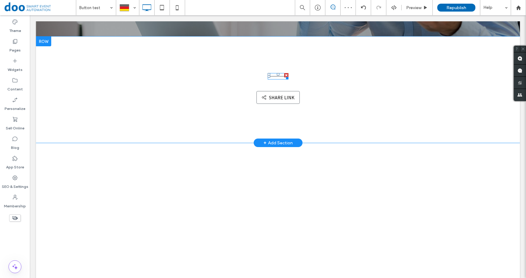
click at [271, 77] on div at bounding box center [278, 76] width 21 height 6
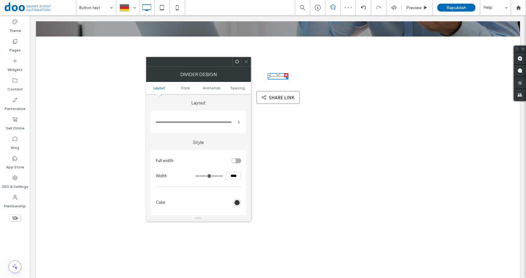
click at [284, 74] on div at bounding box center [286, 75] width 4 height 4
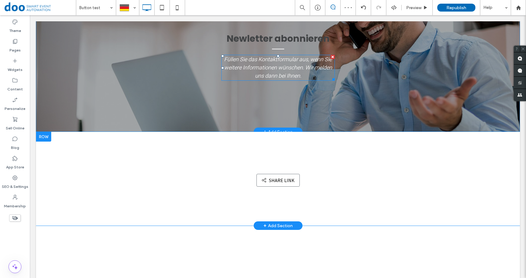
scroll to position [0, 0]
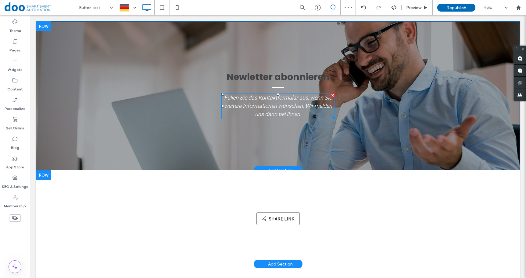
click at [331, 97] on div at bounding box center [333, 95] width 4 height 4
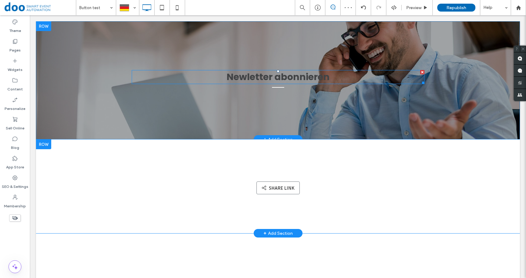
click at [420, 71] on div at bounding box center [422, 72] width 4 height 4
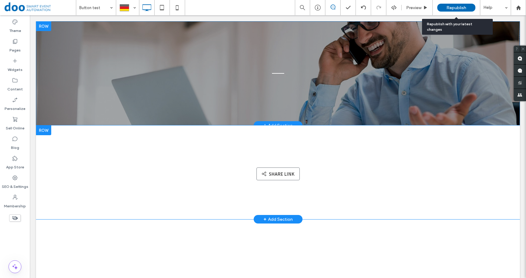
click at [460, 8] on span "Republish" at bounding box center [457, 7] width 20 height 5
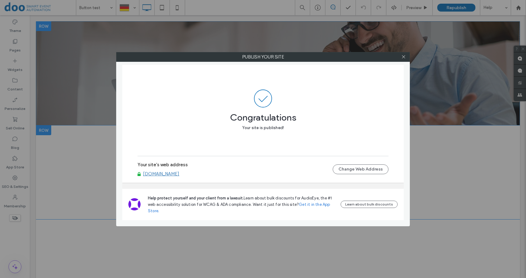
click at [162, 174] on link "[DOMAIN_NAME]" at bounding box center [161, 173] width 36 height 5
click at [403, 58] on icon at bounding box center [403, 57] width 5 height 5
